Goal: Navigation & Orientation: Find specific page/section

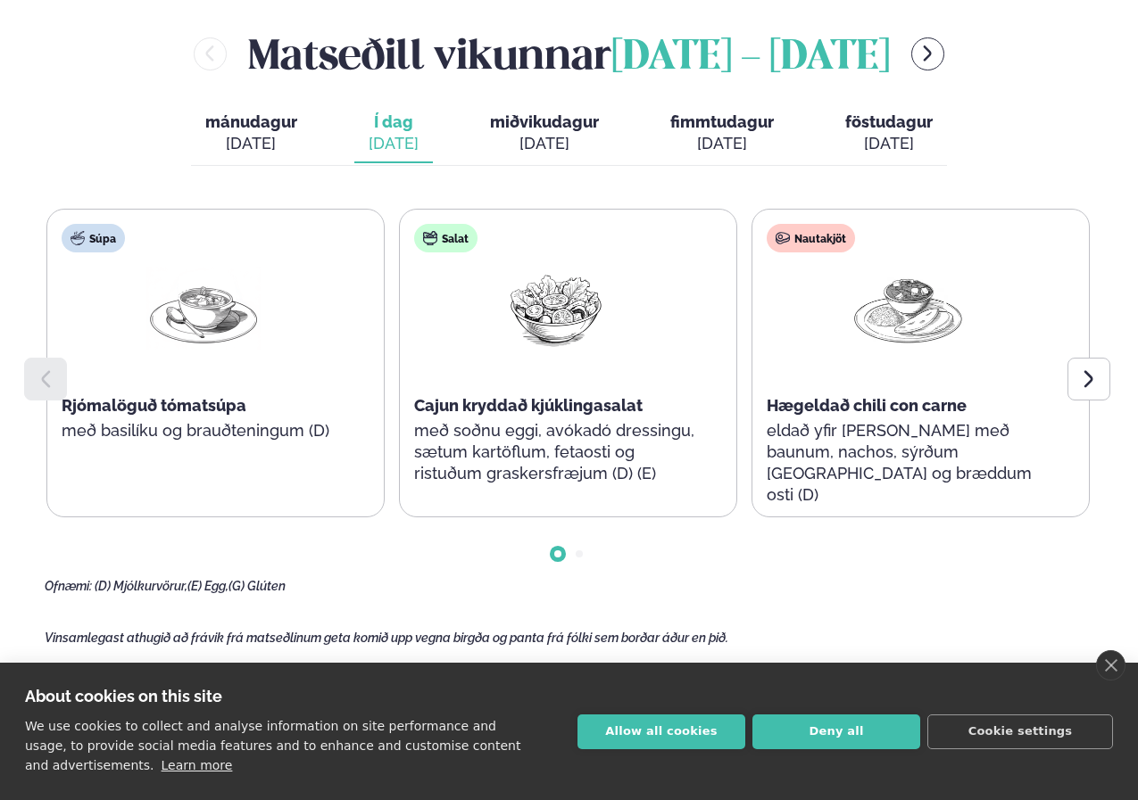
scroll to position [892, 0]
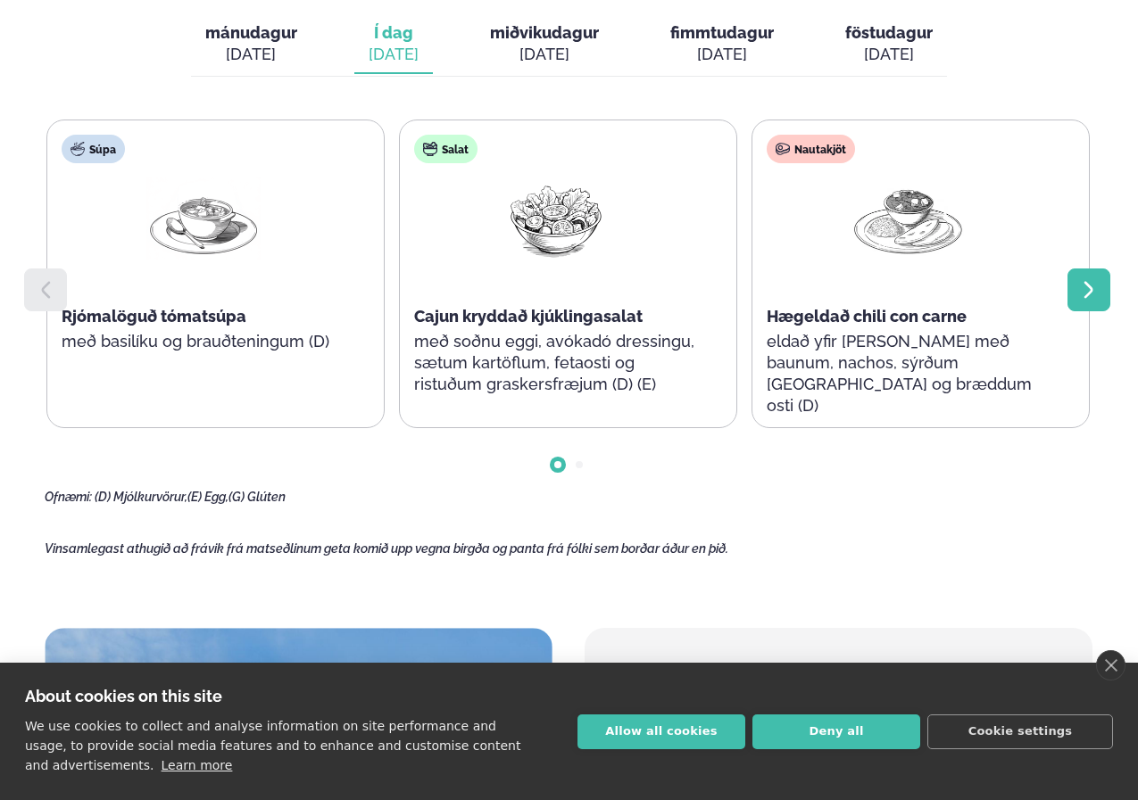
click at [1082, 292] on icon at bounding box center [1088, 289] width 21 height 21
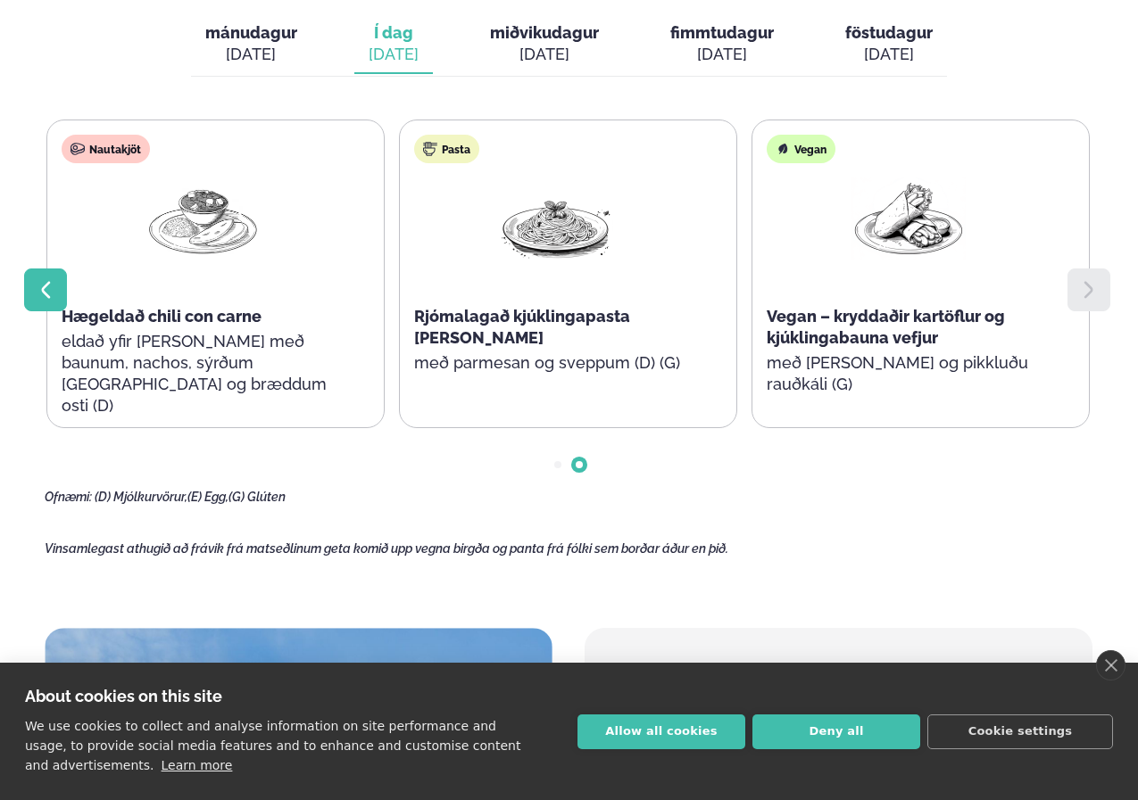
click at [34, 282] on div at bounding box center [45, 290] width 43 height 43
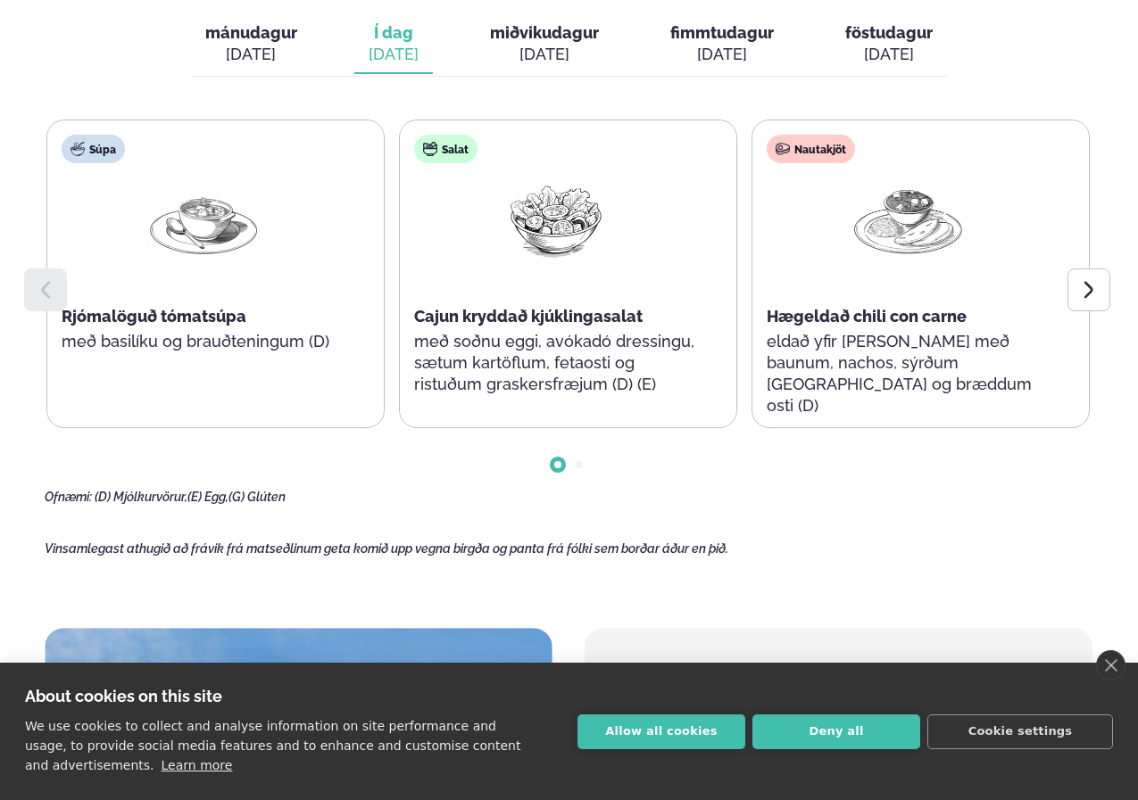
click at [34, 282] on div at bounding box center [45, 290] width 43 height 43
click at [1085, 286] on icon at bounding box center [1088, 289] width 21 height 21
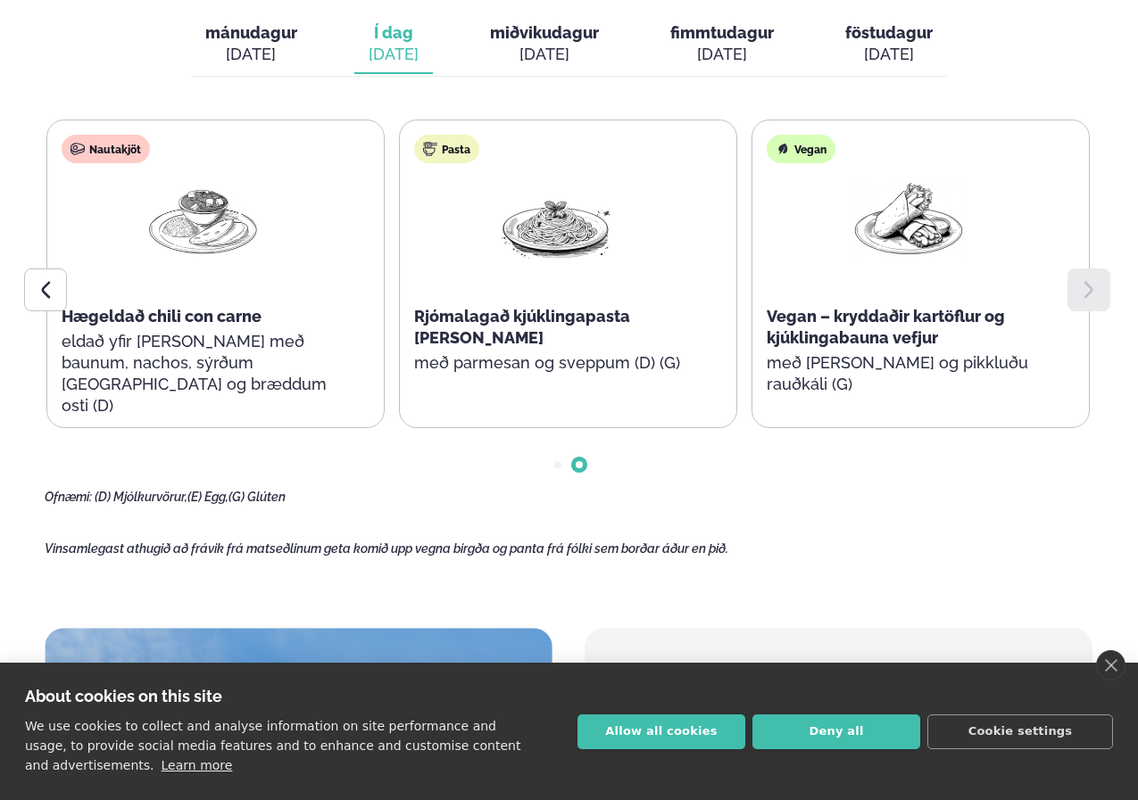
scroll to position [625, 0]
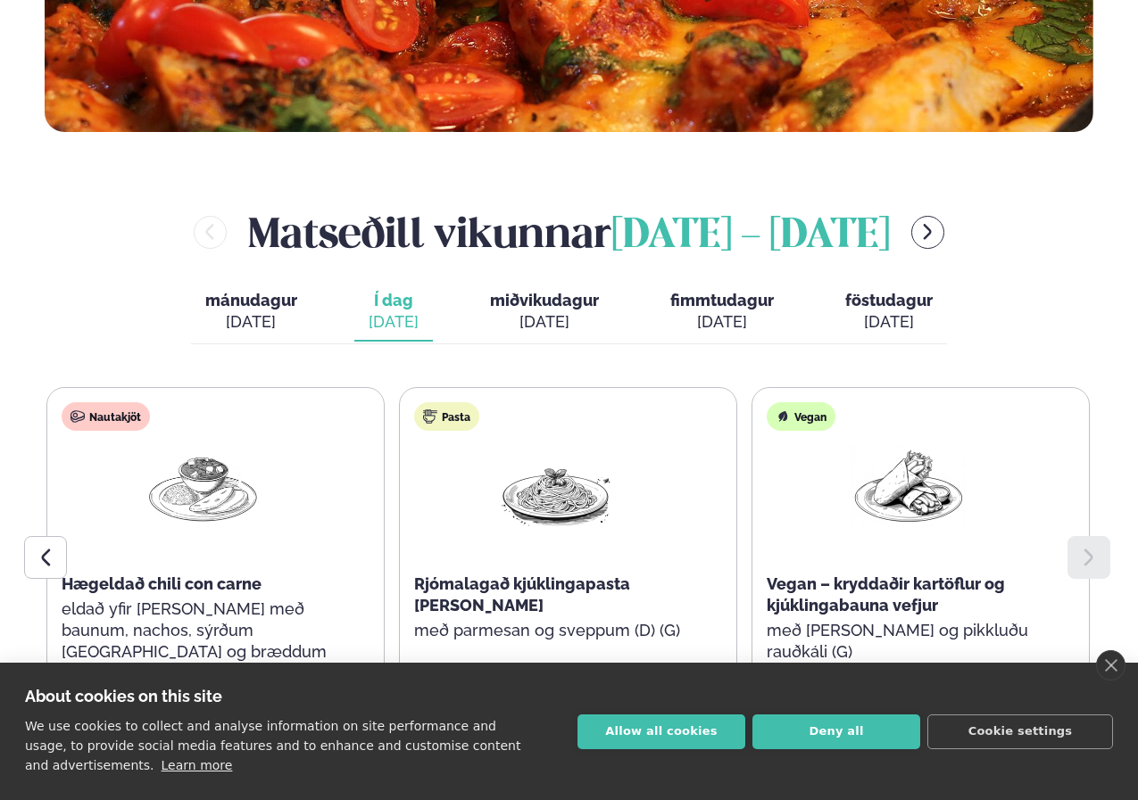
click at [534, 300] on span "miðvikudagur" at bounding box center [544, 300] width 109 height 19
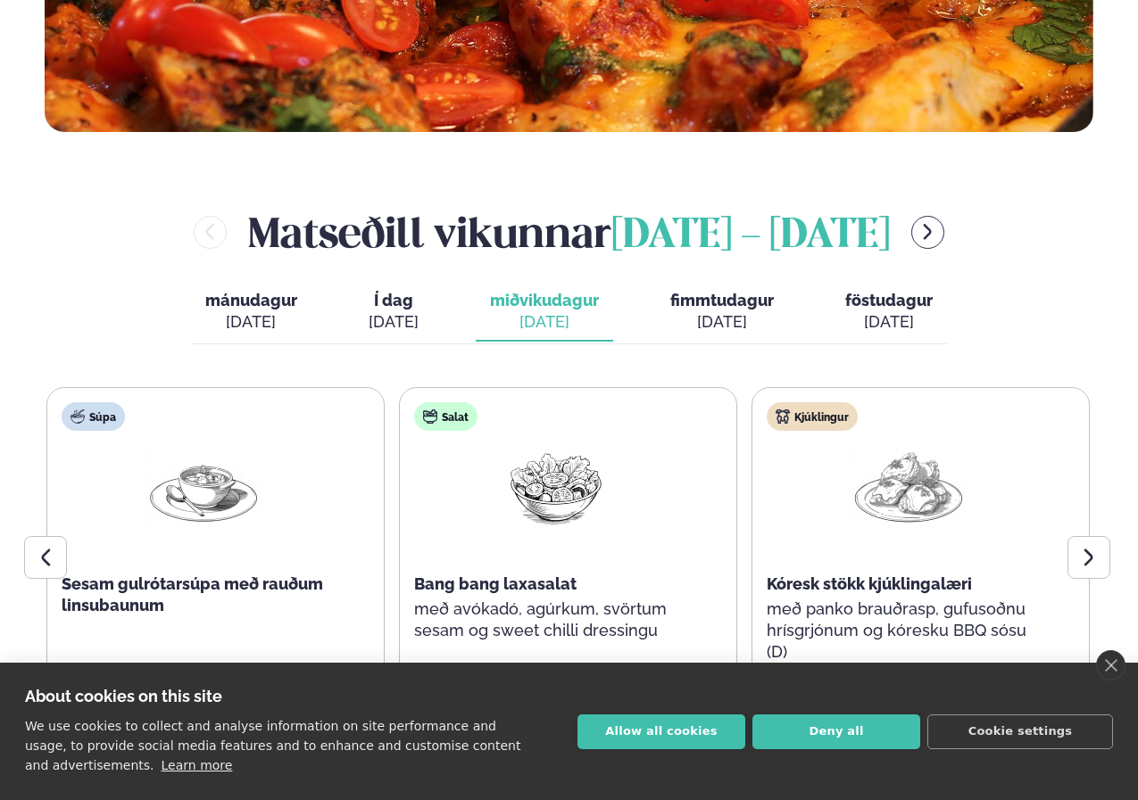
scroll to position [803, 0]
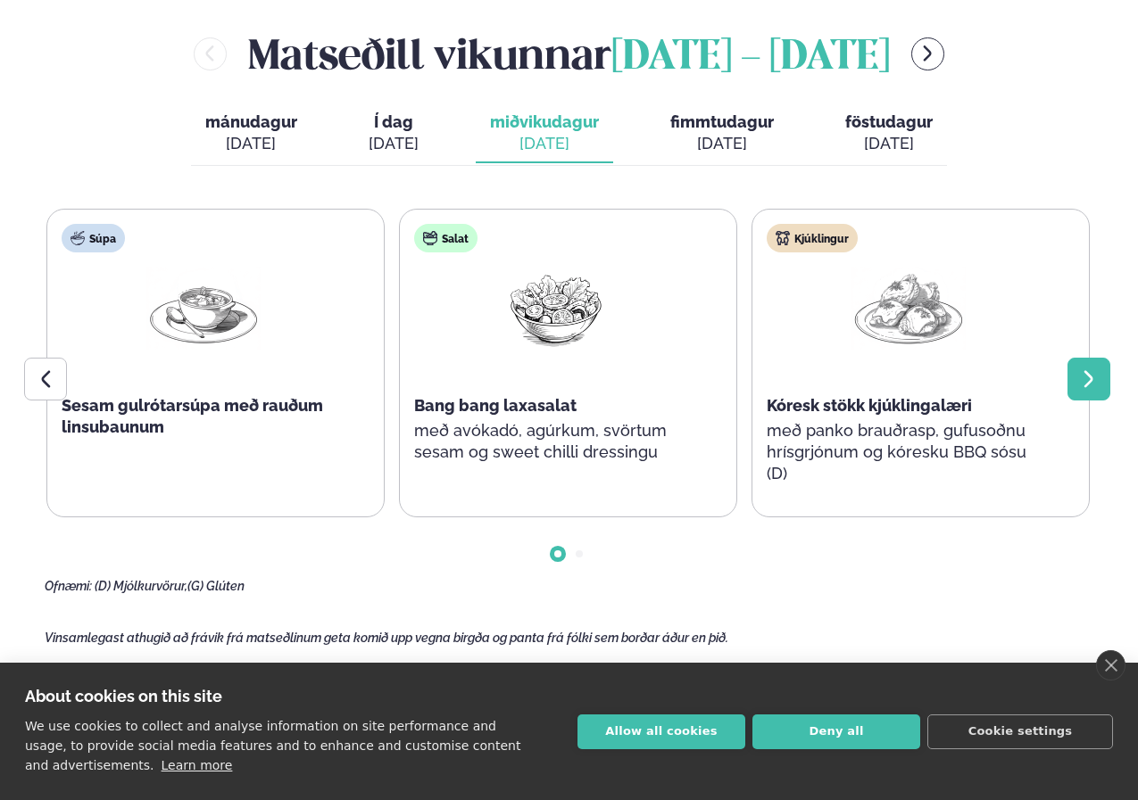
click at [1093, 373] on icon at bounding box center [1088, 378] width 21 height 21
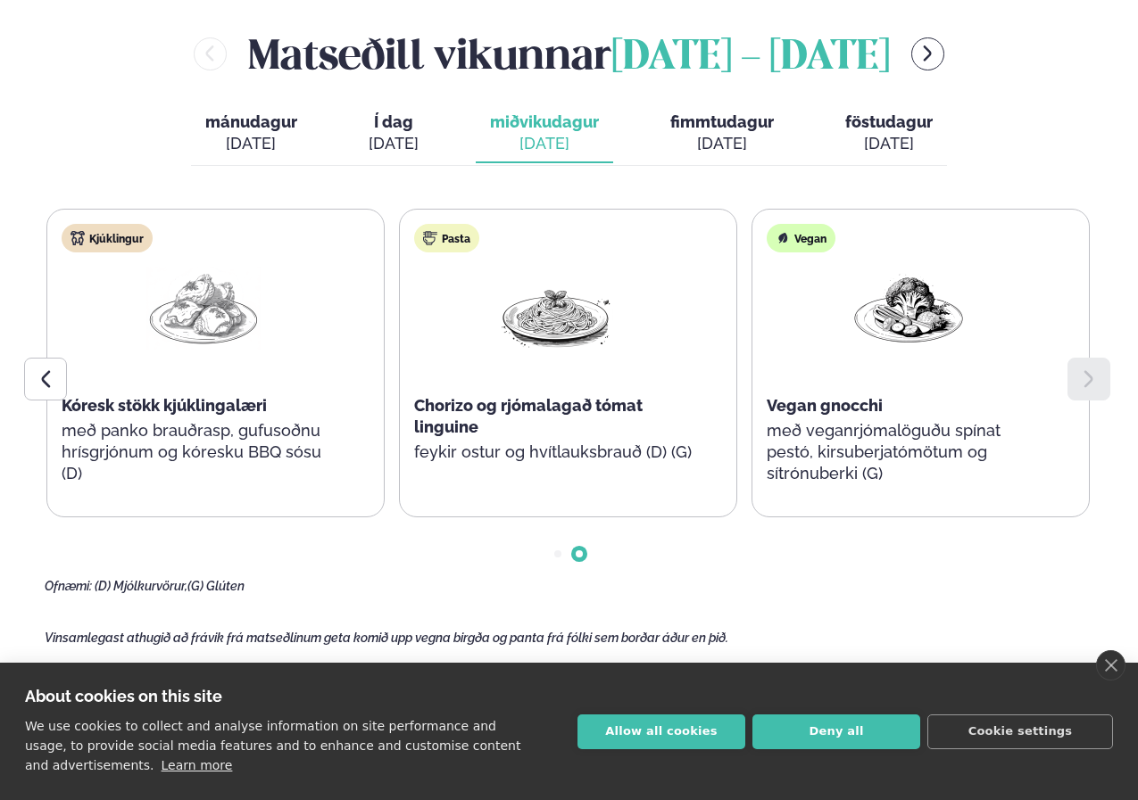
click at [730, 132] on button "fimmtudagur fim. [DATE]" at bounding box center [722, 133] width 132 height 59
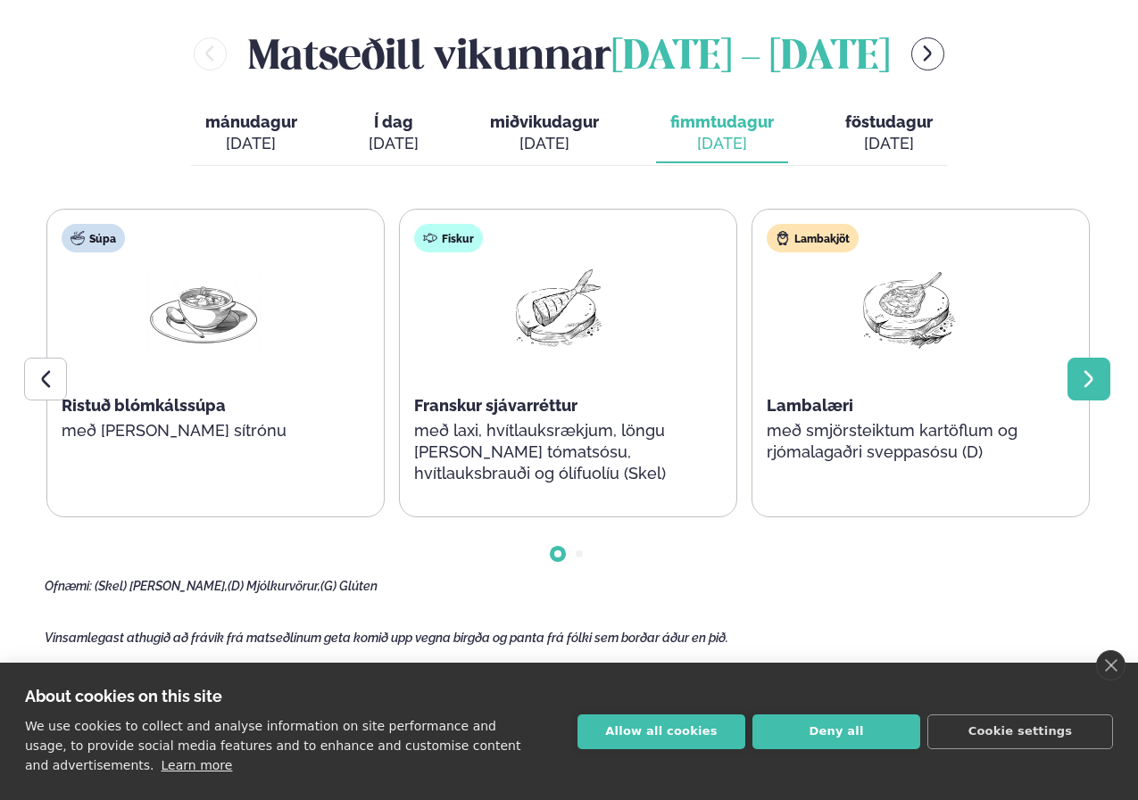
click at [1096, 365] on div at bounding box center [1088, 379] width 43 height 43
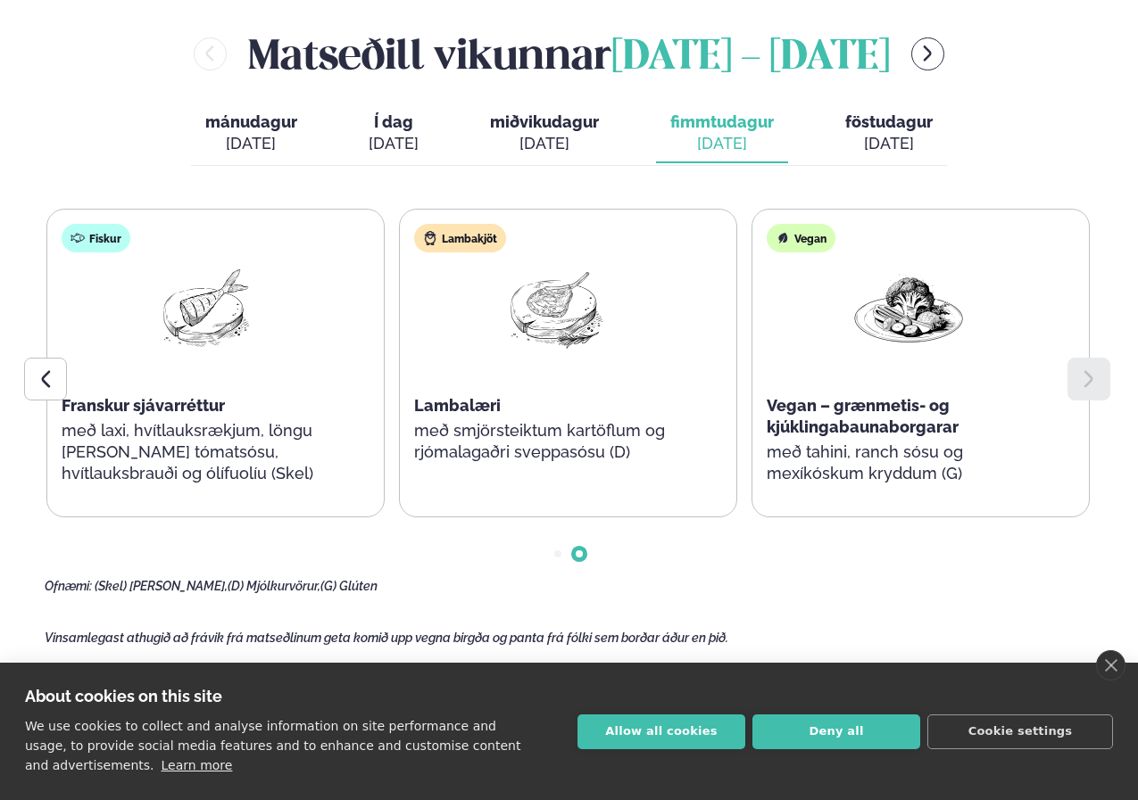
click at [1096, 365] on div at bounding box center [1088, 379] width 43 height 43
click at [46, 374] on icon at bounding box center [46, 379] width 9 height 17
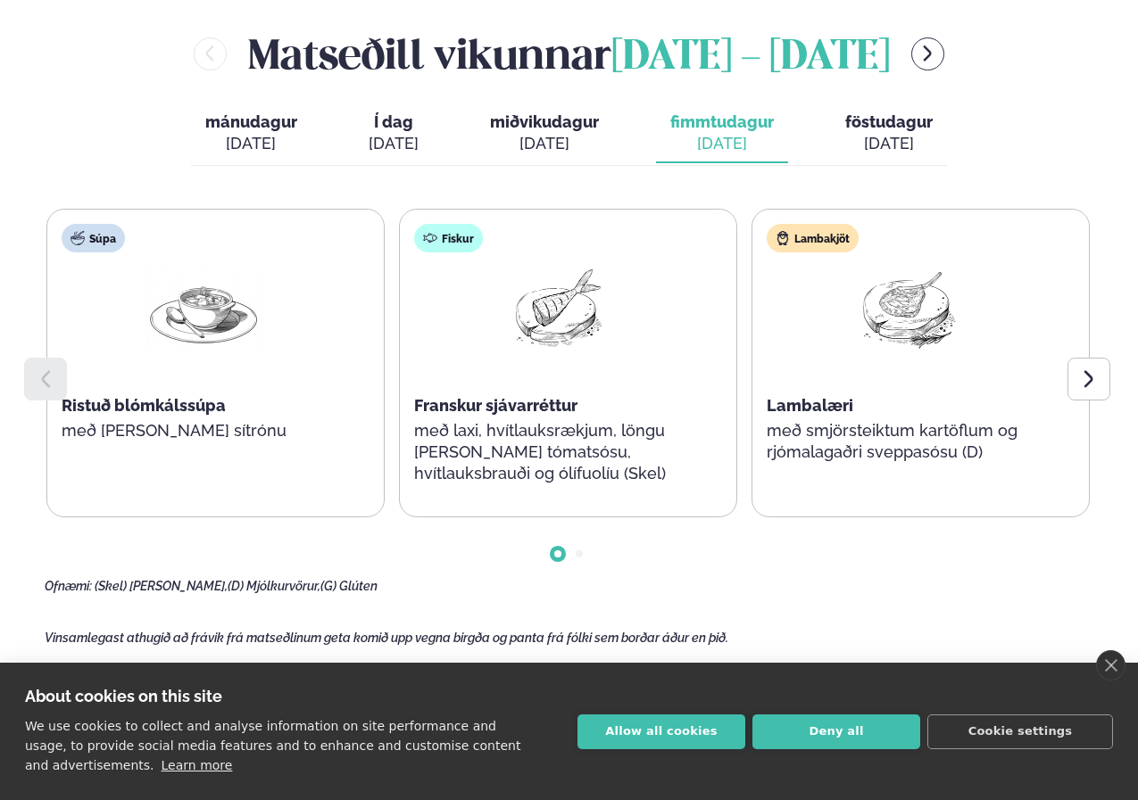
click at [46, 374] on icon at bounding box center [46, 379] width 9 height 17
click at [879, 119] on span "föstudagur" at bounding box center [888, 121] width 87 height 19
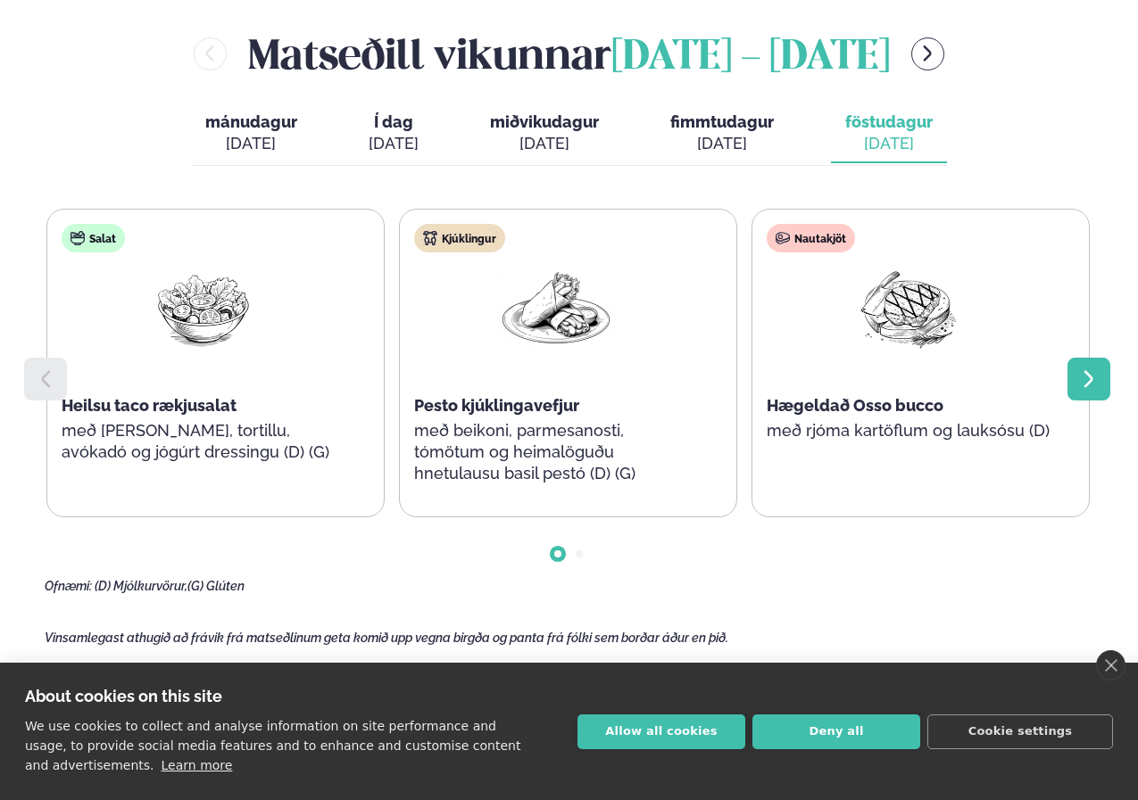
click at [1081, 374] on icon at bounding box center [1088, 378] width 21 height 21
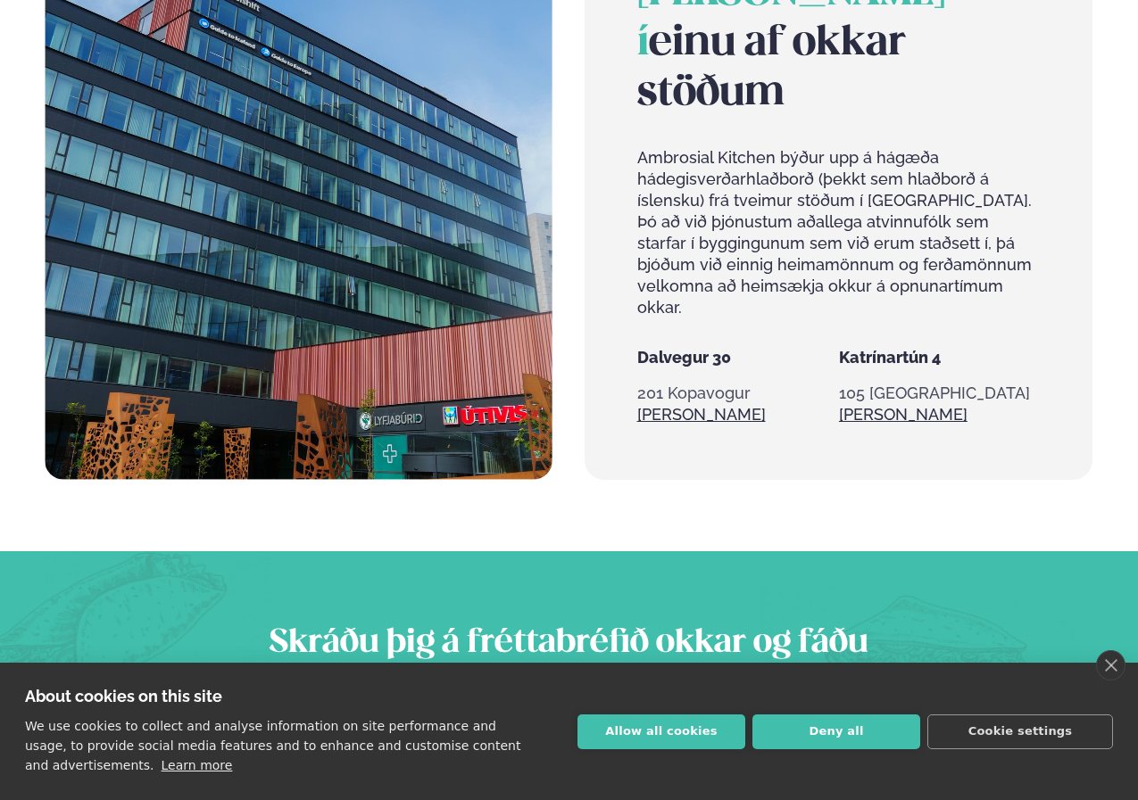
scroll to position [1784, 0]
